Goal: Navigation & Orientation: Find specific page/section

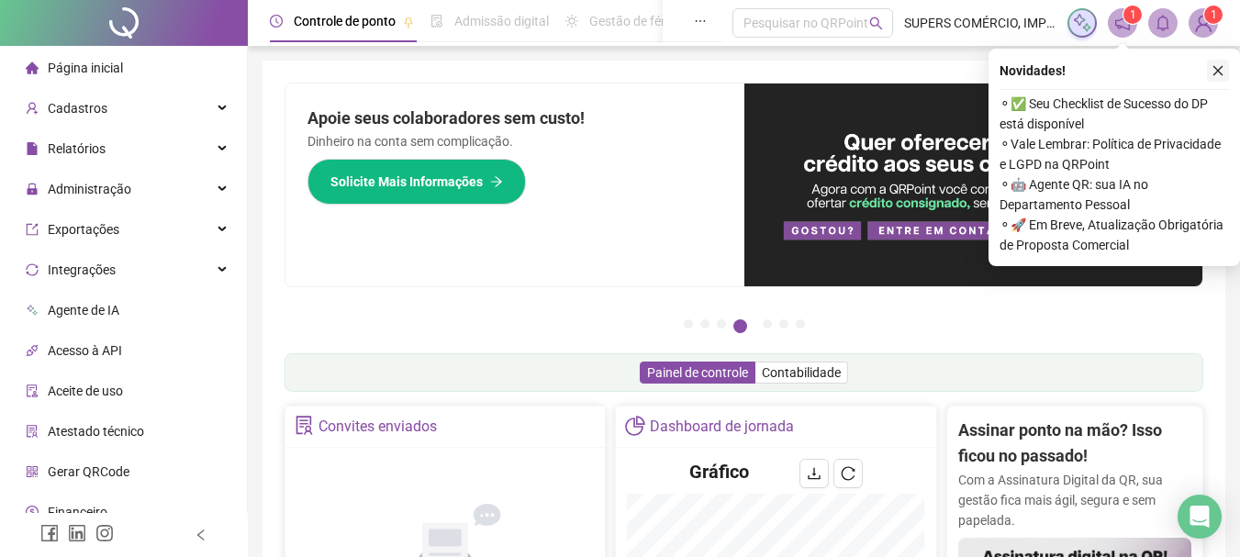
click at [1221, 61] on button "button" at bounding box center [1218, 71] width 22 height 22
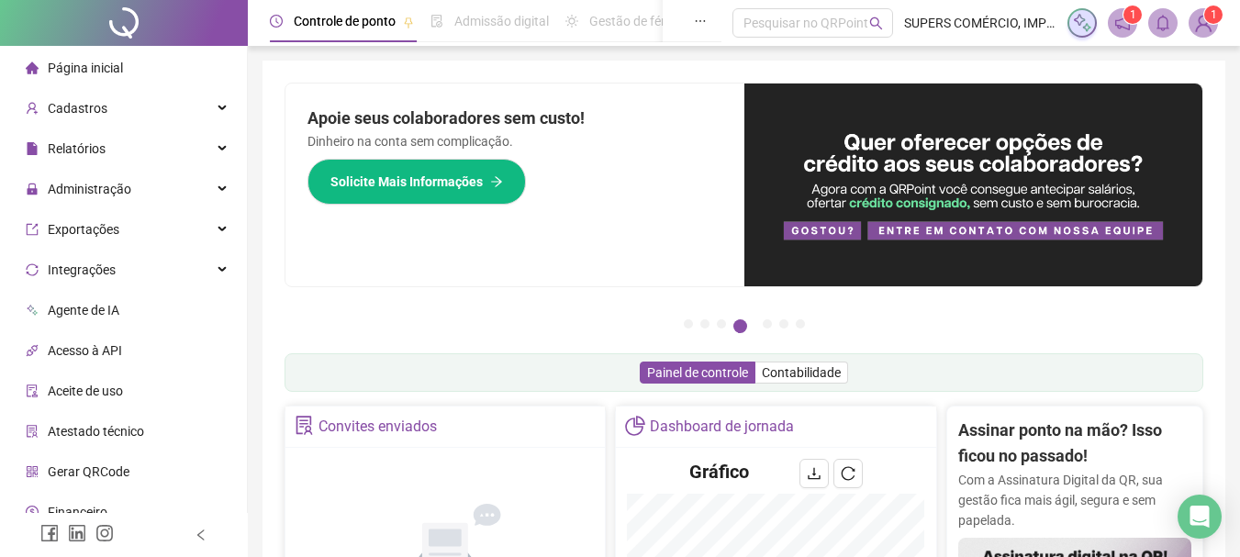
click at [1106, 16] on div "1 1" at bounding box center [1142, 22] width 151 height 29
click at [1122, 17] on icon "notification" at bounding box center [1122, 23] width 17 height 17
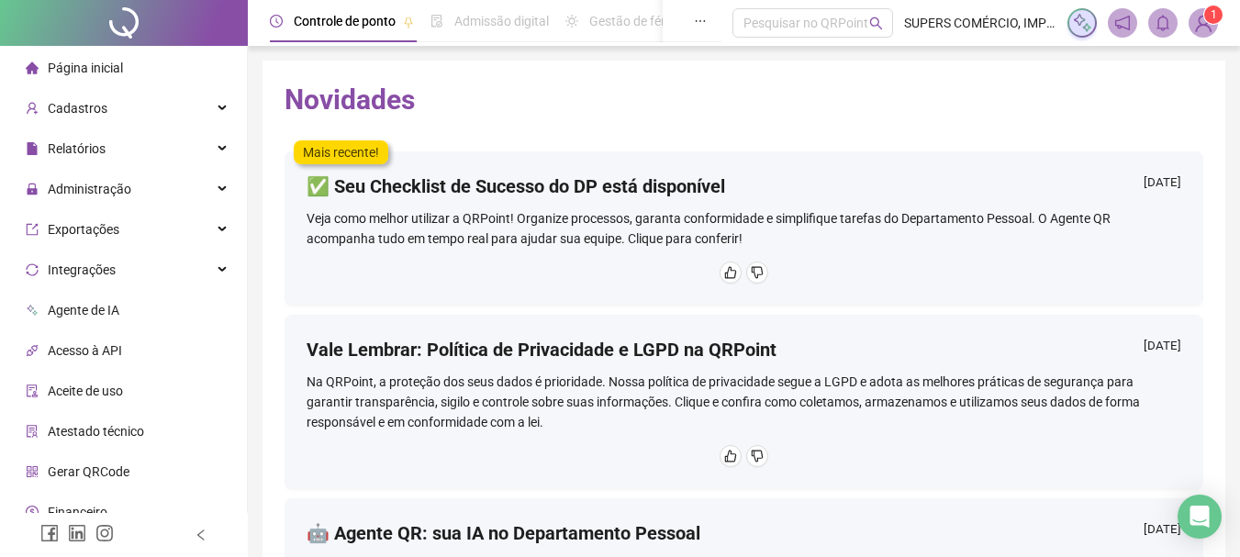
click at [1193, 26] on img at bounding box center [1203, 23] width 28 height 28
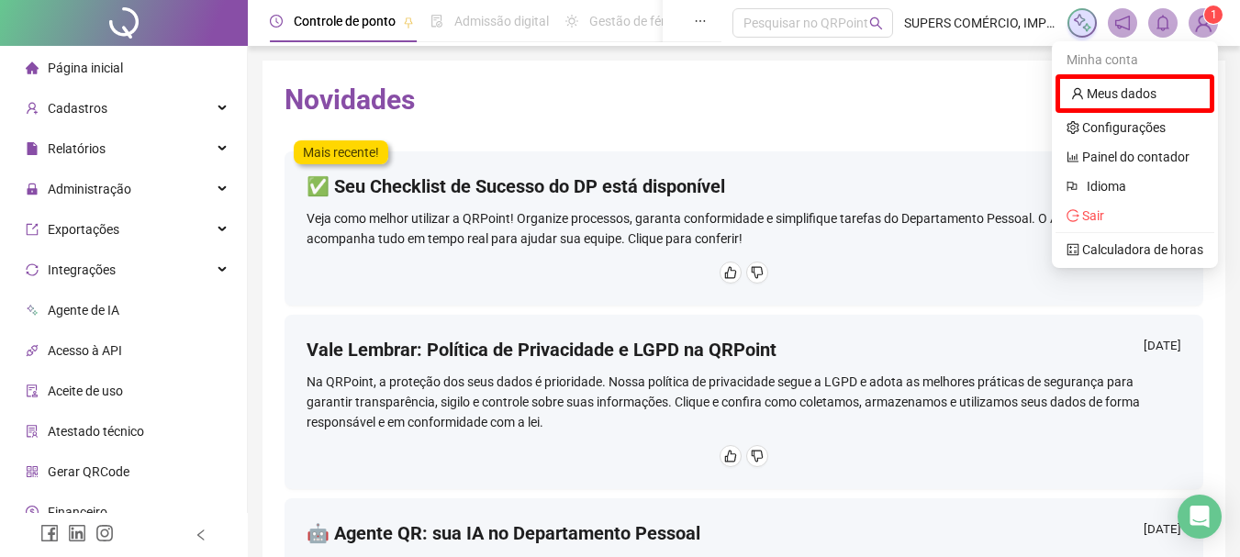
click at [941, 133] on div "Mais recente! ✅ Seu Checklist de Sucesso do DP está disponível [DATE] Veja como…" at bounding box center [743, 218] width 919 height 174
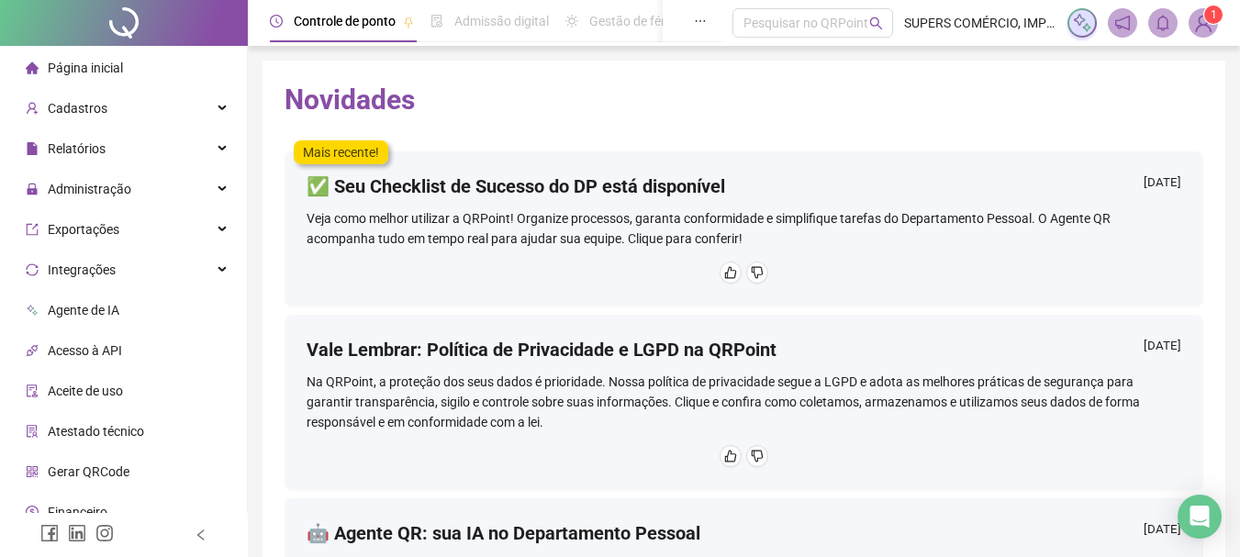
click at [119, 67] on span "Página inicial" at bounding box center [85, 68] width 75 height 15
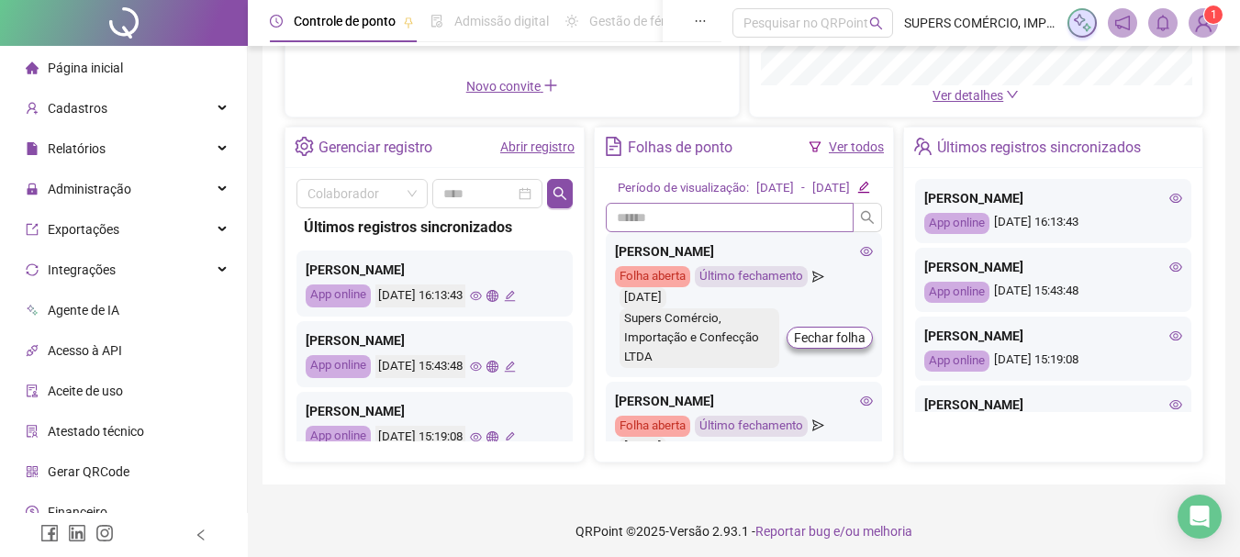
scroll to position [347, 0]
